Goal: Find specific page/section: Find specific page/section

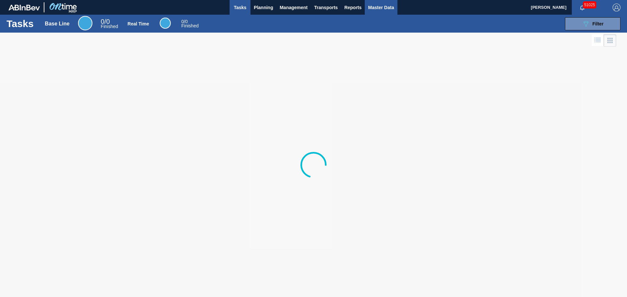
click at [369, 10] on span "Master Data" at bounding box center [381, 8] width 26 height 8
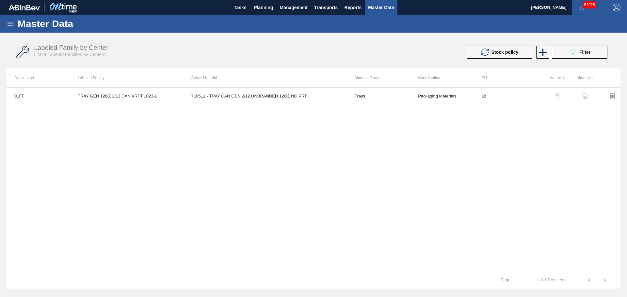
drag, startPoint x: 15, startPoint y: 22, endPoint x: 8, endPoint y: 23, distance: 6.6
click at [12, 22] on div "Master Data" at bounding box center [313, 24] width 627 height 18
click at [8, 23] on icon at bounding box center [11, 24] width 8 height 8
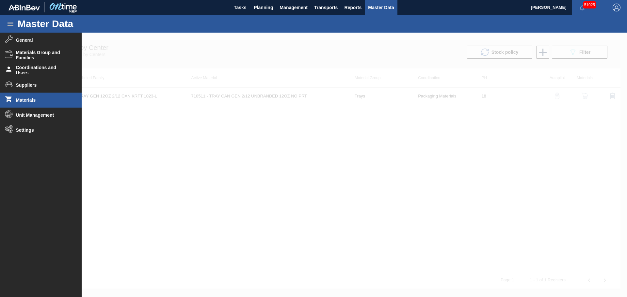
click at [15, 103] on li "Materials" at bounding box center [41, 100] width 82 height 15
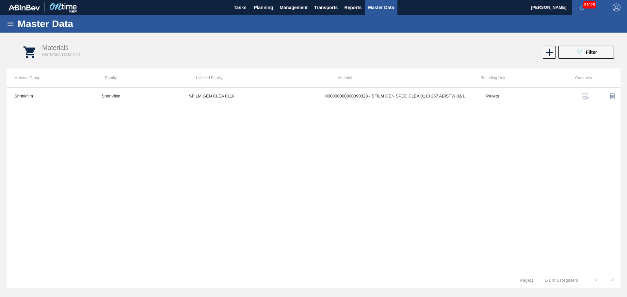
click at [573, 60] on div "Materials Materials Data List 089F7B8B-B2A5-4AFE-B5C0-19BA573D28AC Filter" at bounding box center [320, 52] width 614 height 24
click at [574, 56] on button "089F7B8B-B2A5-4AFE-B5C0-19BA573D28AC Filter" at bounding box center [586, 52] width 56 height 13
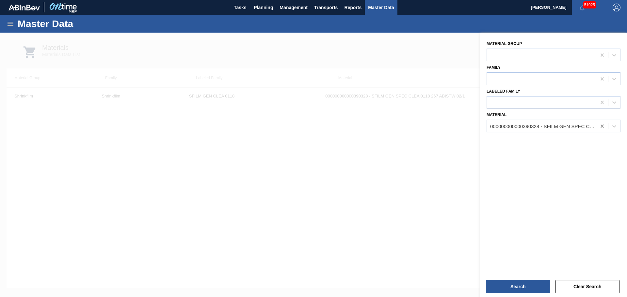
click at [604, 125] on icon at bounding box center [602, 126] width 7 height 7
type input "631717"
click at [440, 126] on div at bounding box center [313, 181] width 627 height 297
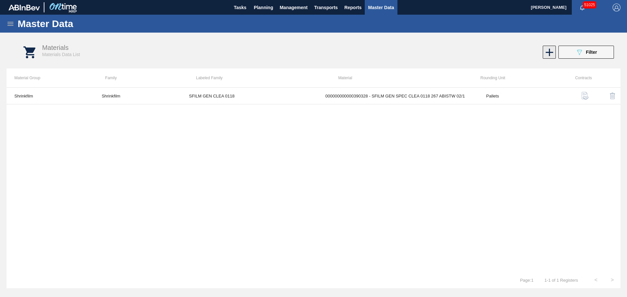
click at [548, 48] on icon at bounding box center [549, 52] width 13 height 13
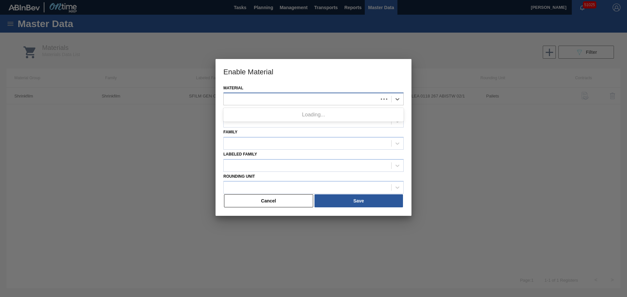
click at [295, 101] on div at bounding box center [301, 99] width 154 height 9
type input "6317"
click at [302, 76] on h3 "Enable Material" at bounding box center [314, 71] width 196 height 25
click at [288, 201] on button "Cancel" at bounding box center [268, 201] width 89 height 13
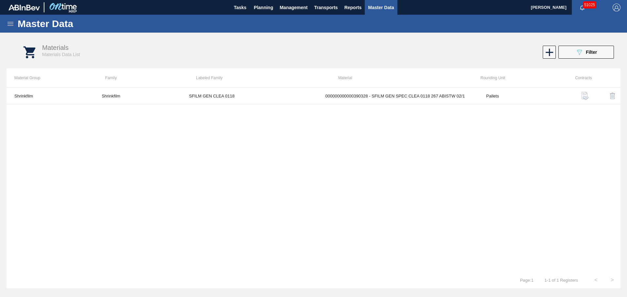
click at [330, 157] on div "Shrinkfilm Shrinkfilm SFILM GEN CLEA 0118 000000000000390328 - SFILM GEN SPEC C…" at bounding box center [314, 180] width 614 height 185
click at [547, 50] on icon at bounding box center [549, 52] width 13 height 13
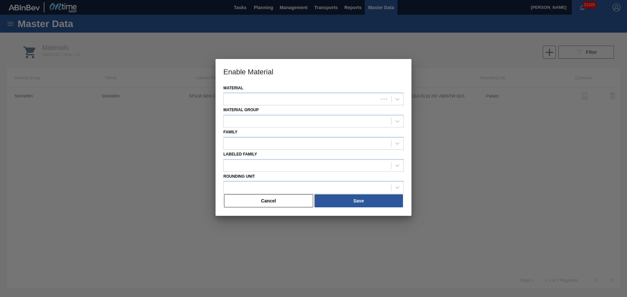
click at [288, 204] on button "Cancel" at bounding box center [268, 201] width 89 height 13
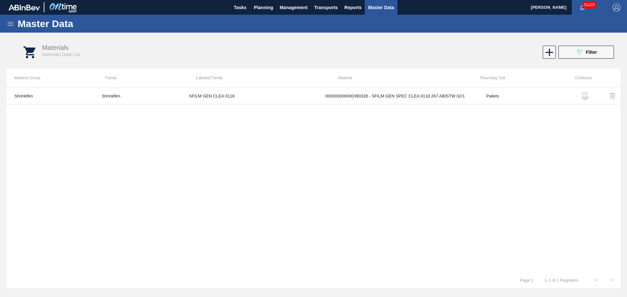
click at [358, 165] on div "Shrinkfilm Shrinkfilm SFILM GEN CLEA 0118 000000000000390328 - SFILM GEN SPEC C…" at bounding box center [314, 180] width 614 height 185
click at [579, 50] on icon "089F7B8B-B2A5-4AFE-B5C0-19BA573D28AC" at bounding box center [579, 52] width 8 height 8
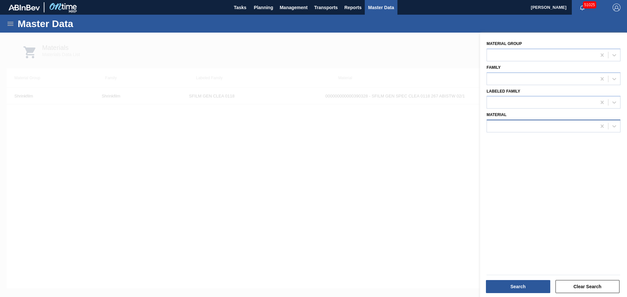
drag, startPoint x: 520, startPoint y: 118, endPoint x: 524, endPoint y: 123, distance: 7.1
click at [520, 118] on div "Material" at bounding box center [554, 121] width 134 height 22
click at [524, 124] on div at bounding box center [541, 126] width 109 height 9
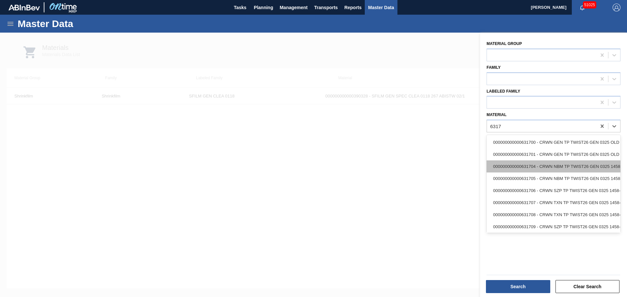
scroll to position [18, 0]
type input "6317"
click at [425, 131] on div at bounding box center [313, 181] width 627 height 297
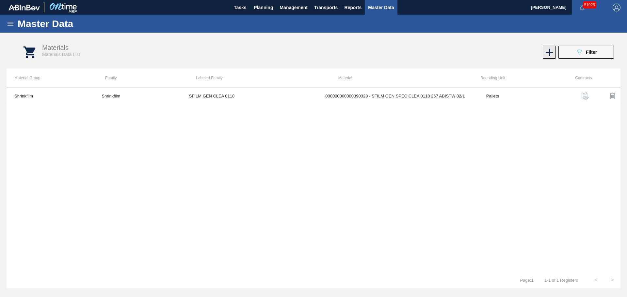
click at [548, 56] on icon at bounding box center [549, 52] width 13 height 13
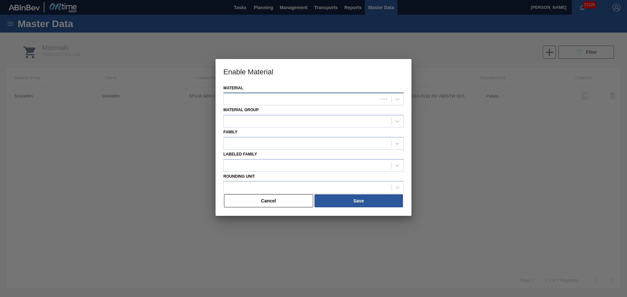
drag, startPoint x: 313, startPoint y: 88, endPoint x: 314, endPoint y: 93, distance: 4.6
click at [313, 89] on div "Material" at bounding box center [313, 95] width 180 height 22
click at [314, 95] on div at bounding box center [301, 99] width 154 height 9
type input "63171"
click at [271, 207] on button "Cancel" at bounding box center [268, 201] width 89 height 13
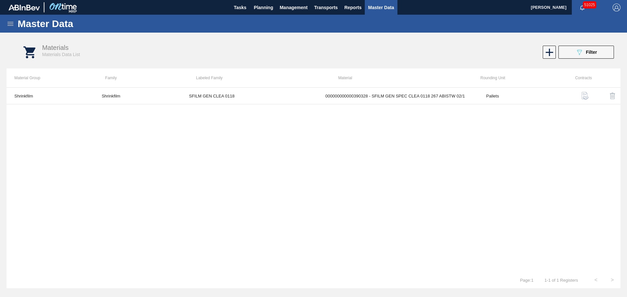
click at [378, 174] on div "Shrinkfilm Shrinkfilm SFILM GEN CLEA 0118 000000000000390328 - SFILM GEN SPEC C…" at bounding box center [314, 180] width 614 height 185
click at [178, 187] on div "Shrinkfilm Shrinkfilm SFILM GEN CLEA 0118 000000000000390328 - SFILM GEN SPEC C…" at bounding box center [314, 180] width 614 height 185
click at [199, 61] on div "Materials Materials Data List 089F7B8B-B2A5-4AFE-B5C0-19BA573D28AC Filter" at bounding box center [320, 52] width 614 height 24
drag, startPoint x: 56, startPoint y: 46, endPoint x: 20, endPoint y: 42, distance: 35.8
click at [19, 42] on div "Materials Materials Data List 089F7B8B-B2A5-4AFE-B5C0-19BA573D28AC Filter" at bounding box center [320, 52] width 614 height 24
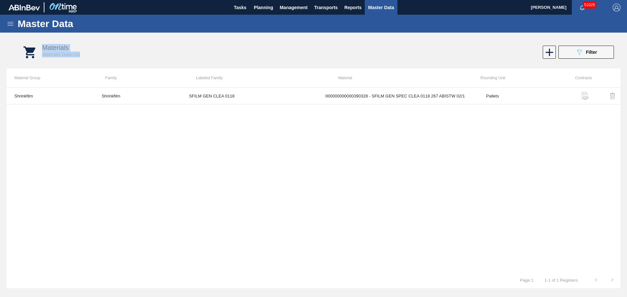
click at [188, 57] on div "Materials Materials Data List" at bounding box center [187, 50] width 290 height 13
drag, startPoint x: 115, startPoint y: 58, endPoint x: 12, endPoint y: 47, distance: 103.2
click at [11, 46] on div "Materials Materials Data List 089F7B8B-B2A5-4AFE-B5C0-19BA573D28AC Filter" at bounding box center [320, 52] width 627 height 33
